Goal: Task Accomplishment & Management: Complete application form

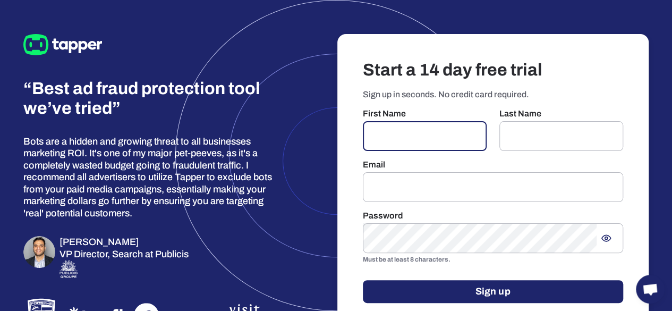
click at [445, 144] on input "text" at bounding box center [425, 136] width 124 height 30
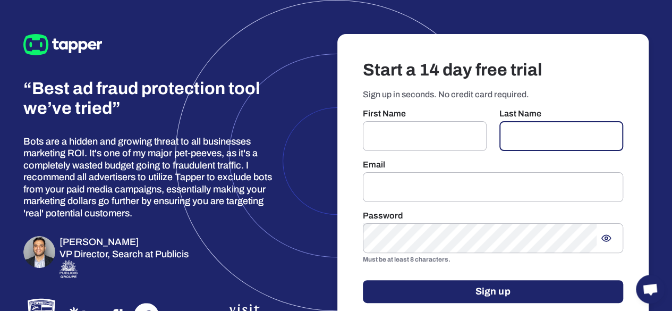
click at [509, 134] on input "text" at bounding box center [561, 136] width 124 height 30
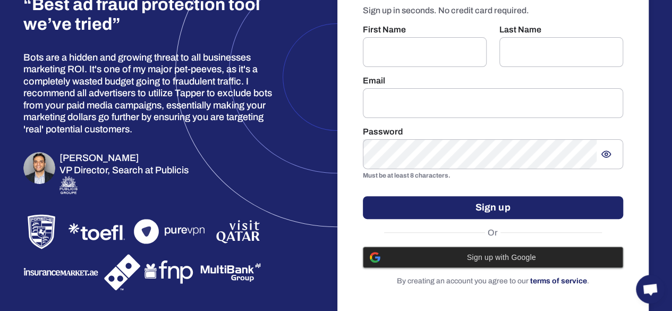
click at [505, 261] on span "Sign up with Google" at bounding box center [501, 257] width 230 height 8
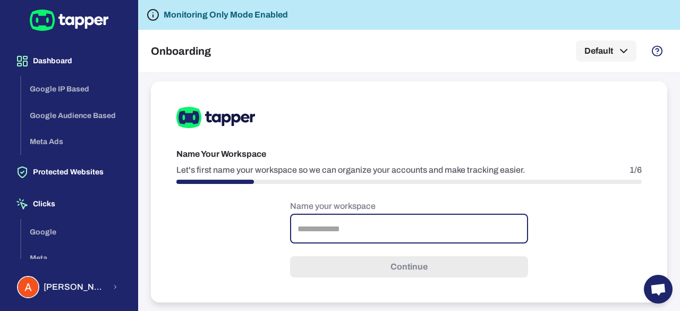
click at [368, 237] on input "text" at bounding box center [409, 228] width 238 height 30
type input "**********"
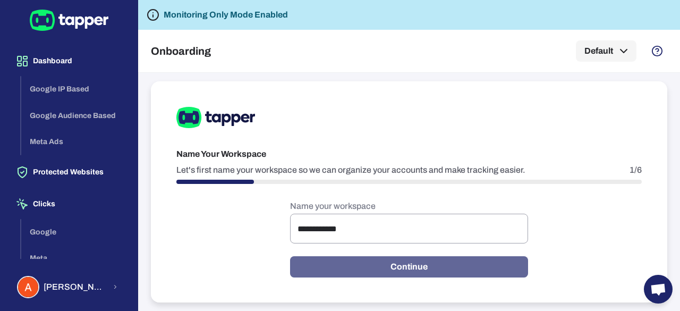
click at [399, 264] on button "Continue" at bounding box center [409, 266] width 238 height 21
